Goal: Task Accomplishment & Management: Manage account settings

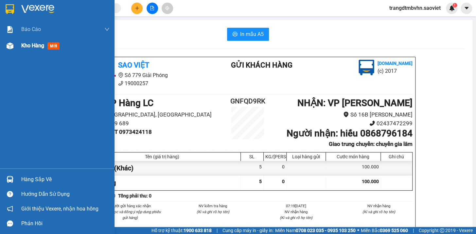
click at [26, 44] on span "Kho hàng" at bounding box center [32, 45] width 23 height 6
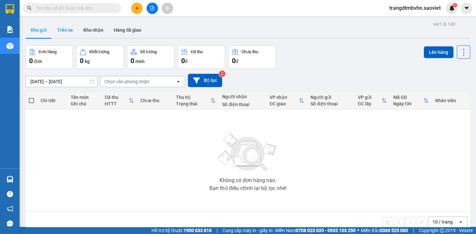
click at [63, 30] on button "Trên xe" at bounding box center [65, 30] width 26 height 16
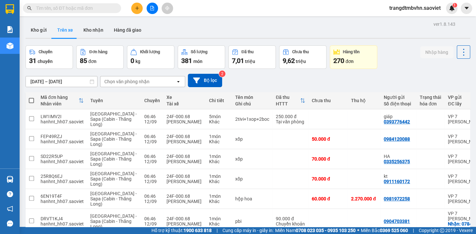
click at [117, 82] on div "Chọn văn phòng nhận" at bounding box center [126, 81] width 45 height 7
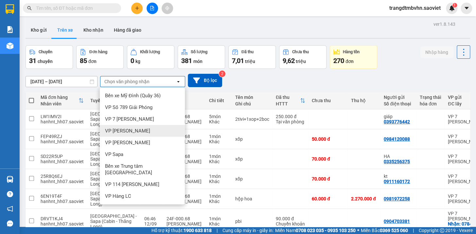
click at [132, 131] on div "VP [PERSON_NAME]" at bounding box center [142, 131] width 85 height 12
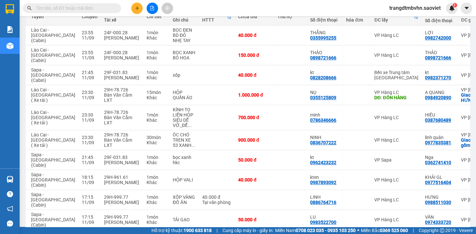
scroll to position [0, 63]
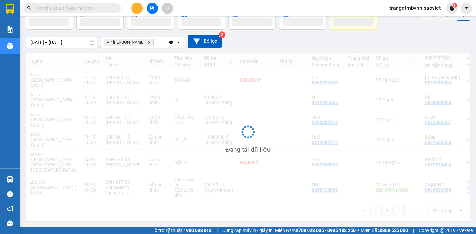
scroll to position [30, 0]
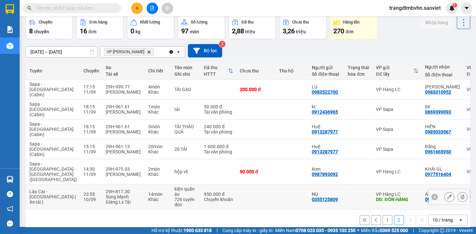
click at [460, 195] on icon at bounding box center [462, 197] width 4 height 5
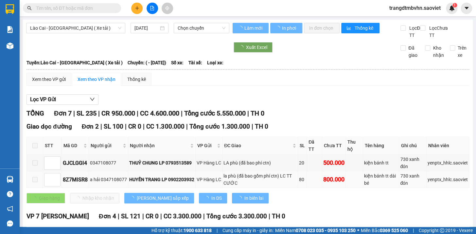
type input "[DATE]"
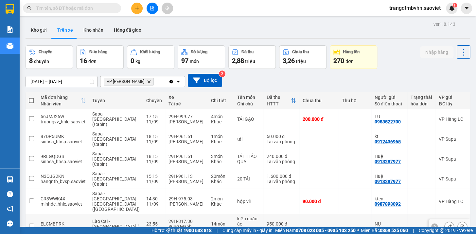
click at [444, 221] on button at bounding box center [448, 226] width 9 height 11
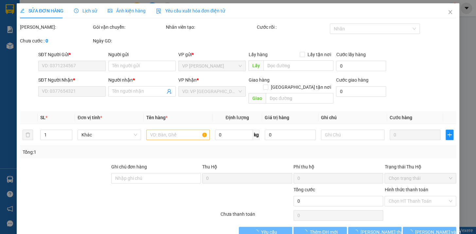
type input "0355125809"
type input "NỤ"
type input "ĐÓN HÀNG"
type input "100.000"
type input "0984920890"
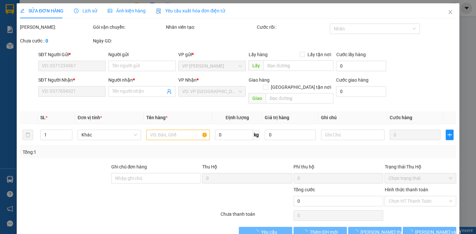
type input "A QUANG"
checkbox input "true"
type input "SỐ 48 VIỆT HƯNG LONG BIÊN GIA LÂM (HN THU CƯỚC)"
type input "950.000"
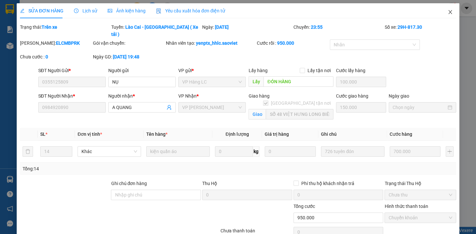
click at [448, 11] on icon "close" at bounding box center [450, 12] width 4 height 4
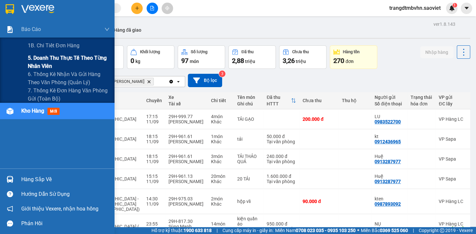
click at [71, 58] on span "5. Doanh thu thực tế theo từng nhân viên" at bounding box center [69, 62] width 82 height 16
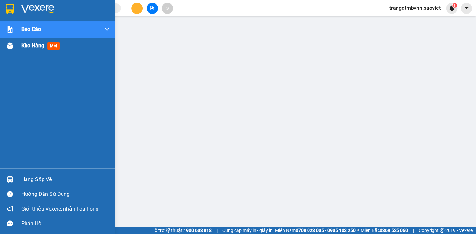
click at [33, 48] on span "Kho hàng" at bounding box center [32, 45] width 23 height 6
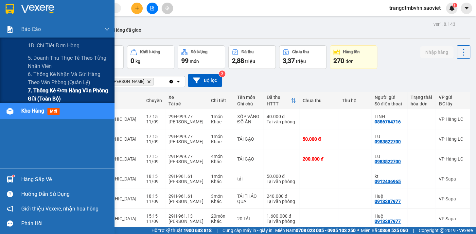
click at [73, 92] on span "7. Thống kê đơn hàng văn phòng gửi (toàn bộ)" at bounding box center [69, 95] width 82 height 16
